Goal: Navigation & Orientation: Find specific page/section

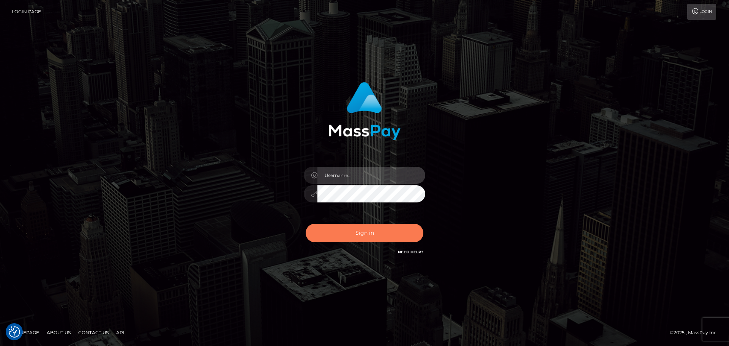
type input "Bedis"
click at [368, 239] on button "Sign in" at bounding box center [365, 233] width 118 height 19
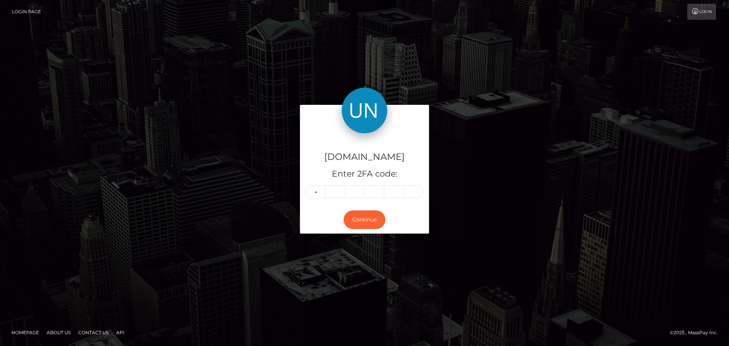
type input "7"
type input "9"
type input "4"
type input "0"
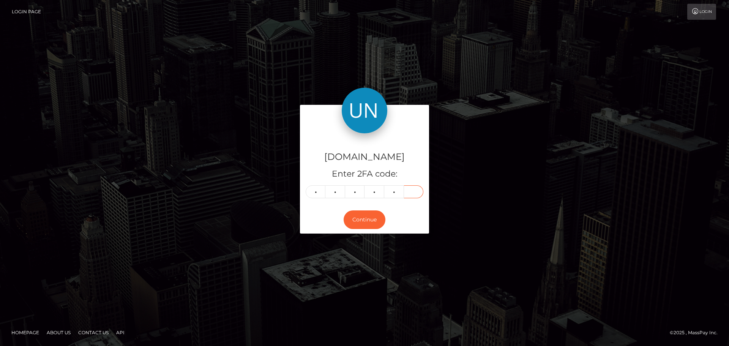
type input "3"
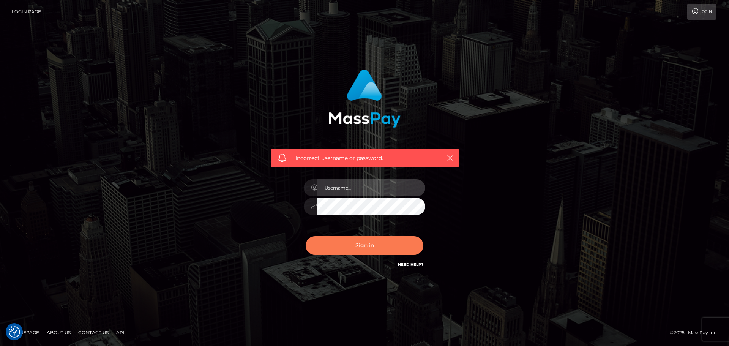
type input "Bedis"
click at [372, 248] on button "Sign in" at bounding box center [365, 245] width 118 height 19
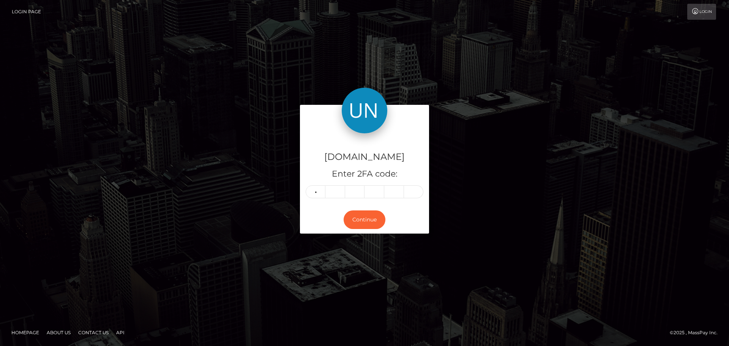
type input "7"
type input "9"
type input "0"
type input "4"
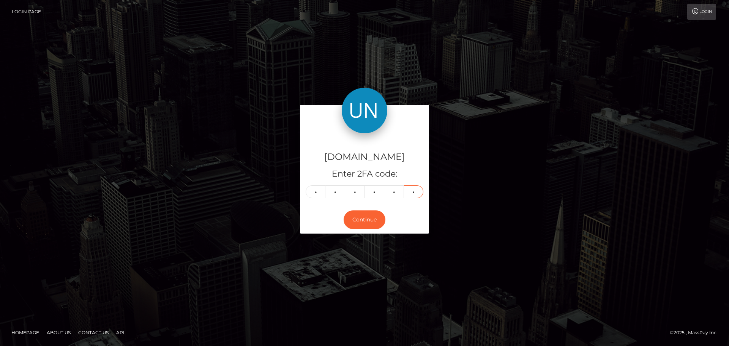
type input "3"
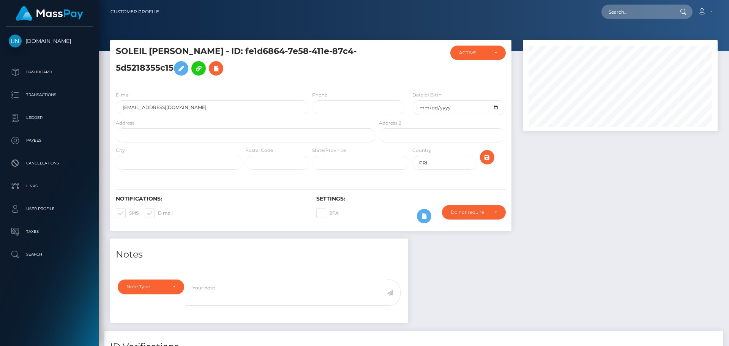
scroll to position [91, 195]
click at [186, 133] on input "text" at bounding box center [246, 135] width 260 height 14
paste input "Rr 36 Box 8177, San Juan, Puerto Rico, 00926"
drag, startPoint x: 224, startPoint y: 137, endPoint x: 210, endPoint y: 134, distance: 14.2
click at [210, 134] on input "Rr 36 Box 8177, San Juan, Puerto Rico, 00926" at bounding box center [246, 135] width 260 height 14
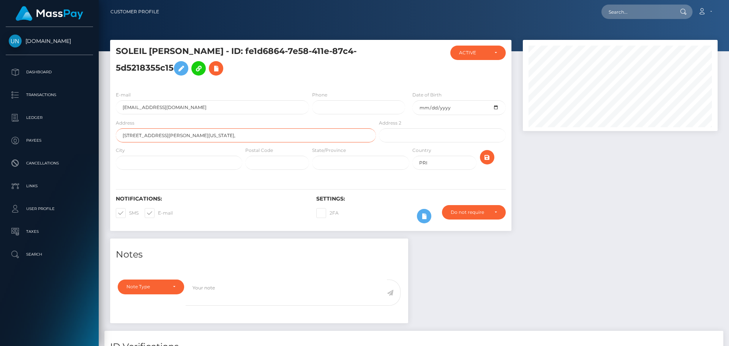
type input "Rr 36 Box 8177, San Juan, Puerto Rico,"
click at [277, 163] on input "text" at bounding box center [277, 163] width 64 height 14
paste input "00926"
type input "00926"
drag, startPoint x: 177, startPoint y: 137, endPoint x: 158, endPoint y: 135, distance: 19.4
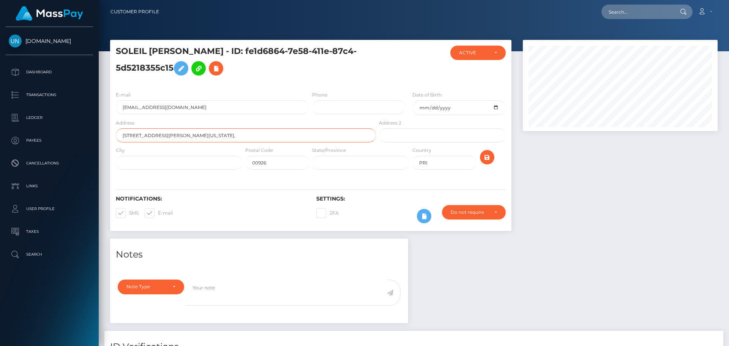
click at [158, 135] on input "Rr 36 Box 8177, San Juan, Puerto Rico," at bounding box center [246, 135] width 260 height 14
type input "Rr 36 Box 8177, , Puerto Rico,"
click at [161, 159] on input "text" at bounding box center [179, 163] width 126 height 14
paste input "San [PERSON_NAME]"
type input "San [PERSON_NAME]"
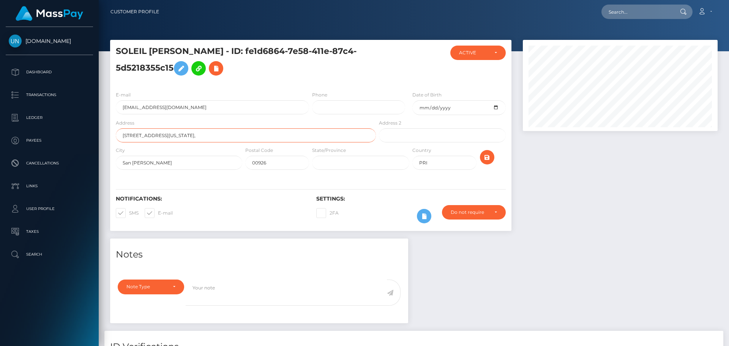
drag, startPoint x: 188, startPoint y: 135, endPoint x: 155, endPoint y: 136, distance: 32.6
click at [155, 136] on input "Rr 36 Box 8177, , Puerto Rico," at bounding box center [246, 135] width 260 height 14
type input "[STREET_ADDRESS]"
click at [488, 155] on icon "submit" at bounding box center [486, 157] width 9 height 9
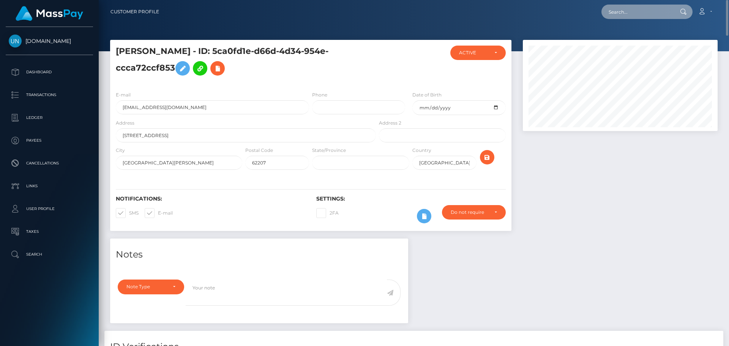
click at [635, 9] on input "text" at bounding box center [636, 12] width 71 height 14
paste input "pdavies2203@gmail.com"
type input "pdavies2203@gmail.com"
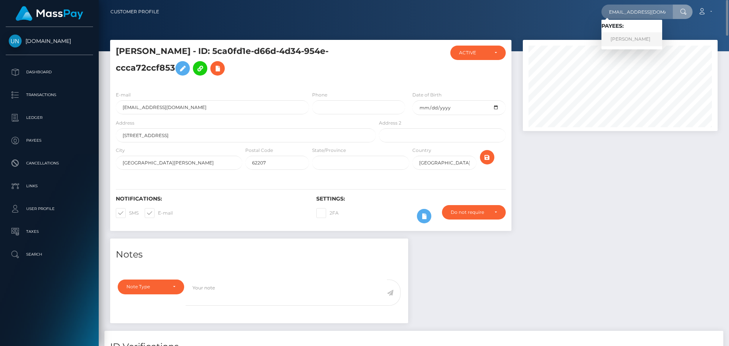
click at [630, 38] on link "Philippa Davies" at bounding box center [631, 39] width 61 height 14
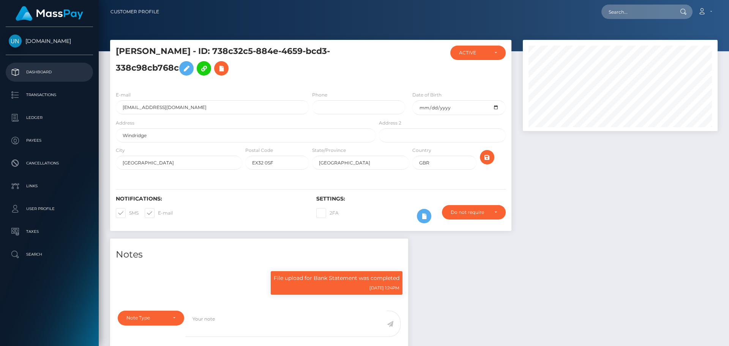
click at [62, 75] on p "Dashboard" at bounding box center [49, 71] width 81 height 11
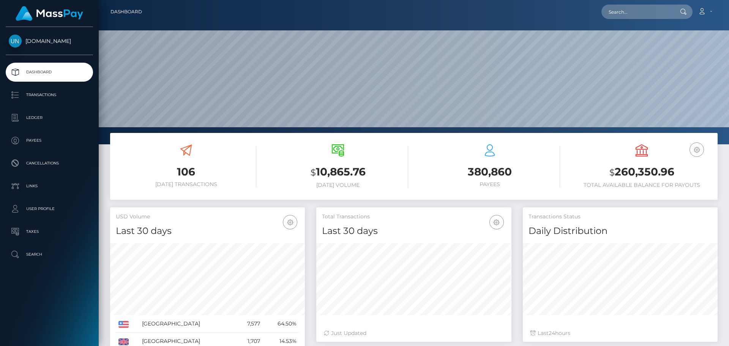
click at [44, 37] on link "[DOMAIN_NAME]" at bounding box center [49, 41] width 99 height 13
click at [57, 90] on p "Transactions" at bounding box center [49, 94] width 81 height 11
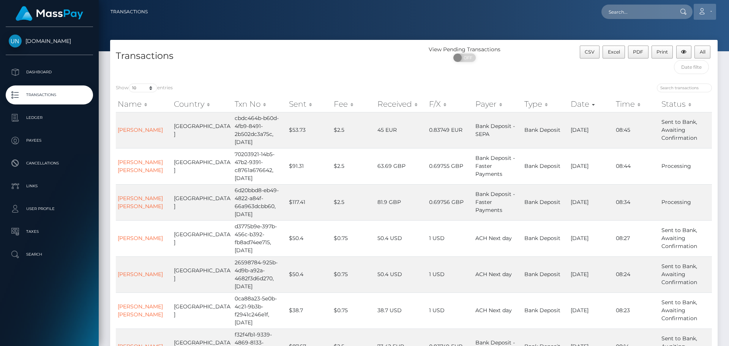
click at [710, 12] on link "Account" at bounding box center [704, 12] width 22 height 16
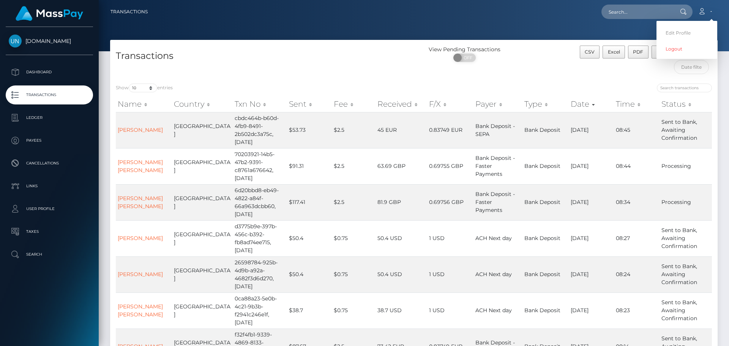
click at [447, 80] on div "Show 10 25 50 100 250 500 1,000 3,500 entries Name Country Txn No Sent Fee Rece…" at bounding box center [413, 291] width 607 height 426
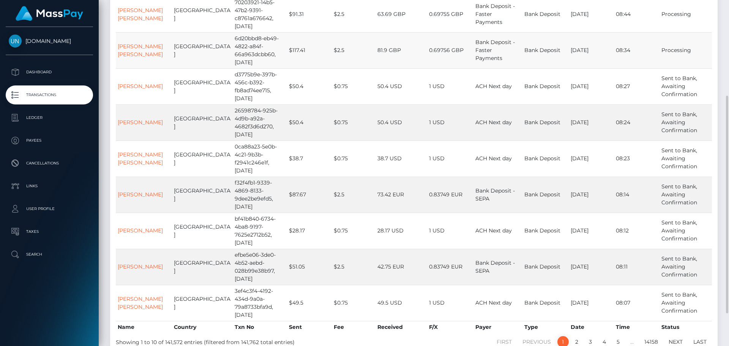
scroll to position [190, 0]
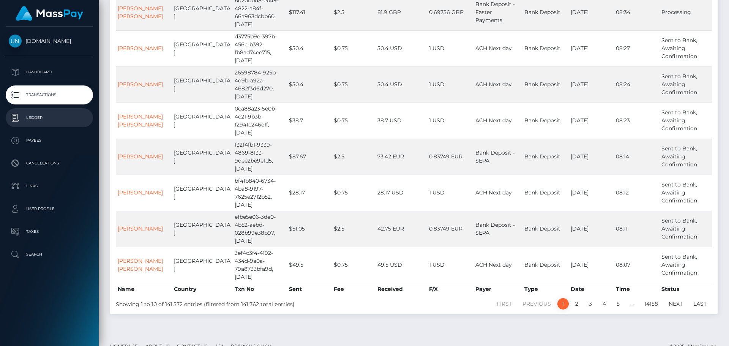
click at [51, 123] on p "Ledger" at bounding box center [49, 117] width 81 height 11
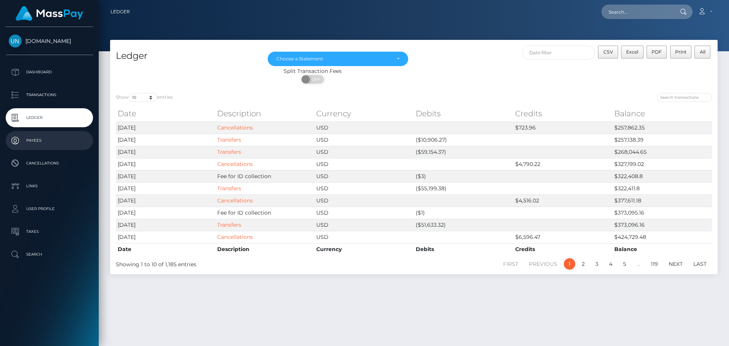
click at [56, 144] on p "Payees" at bounding box center [49, 140] width 81 height 11
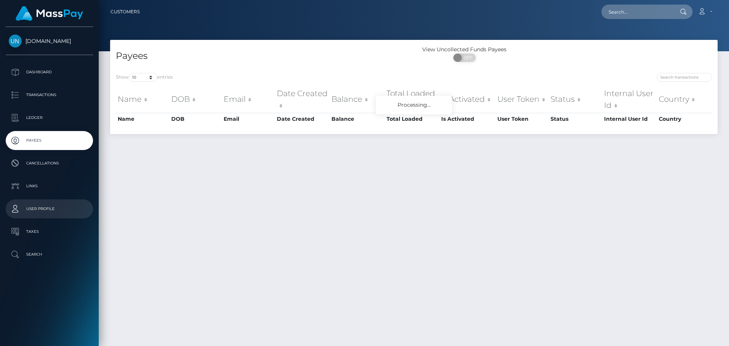
click at [70, 208] on p "User Profile" at bounding box center [49, 208] width 81 height 11
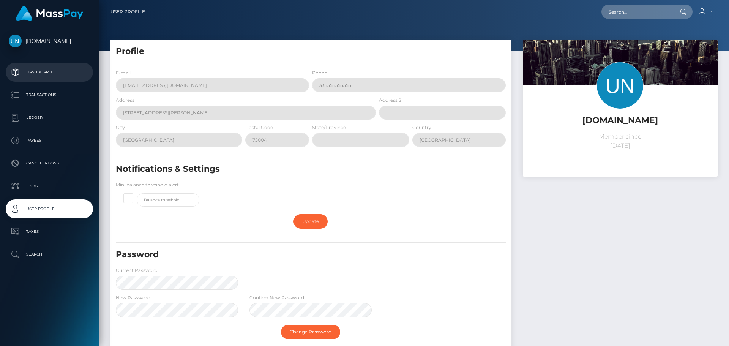
click at [61, 76] on p "Dashboard" at bounding box center [49, 71] width 81 height 11
